Goal: Transaction & Acquisition: Purchase product/service

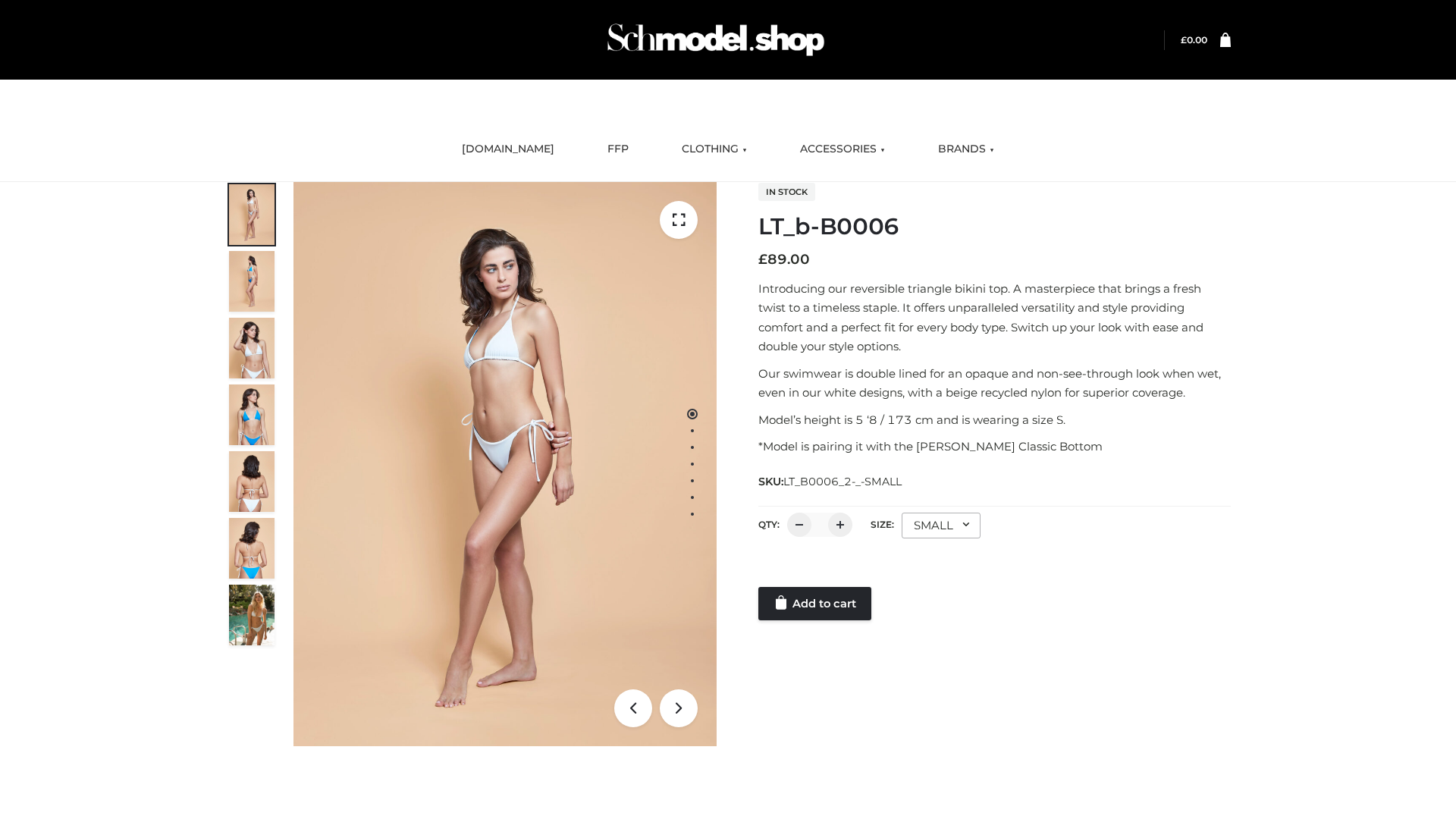
click at [816, 604] on link "Add to cart" at bounding box center [814, 604] width 113 height 34
